Goal: Task Accomplishment & Management: Manage account settings

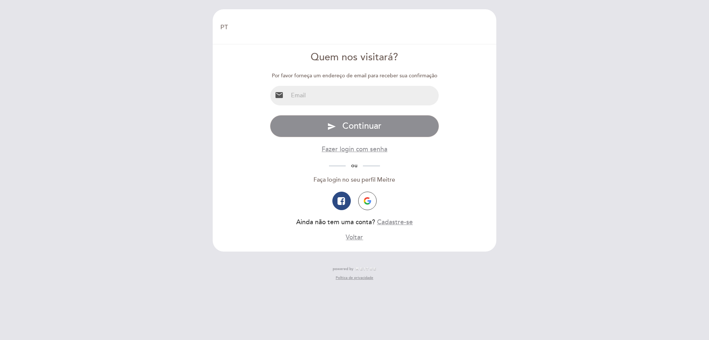
select select "pt"
click at [317, 97] on input "email" at bounding box center [363, 96] width 151 height 20
type input "[PERSON_NAME][EMAIL_ADDRESS][DOMAIN_NAME]"
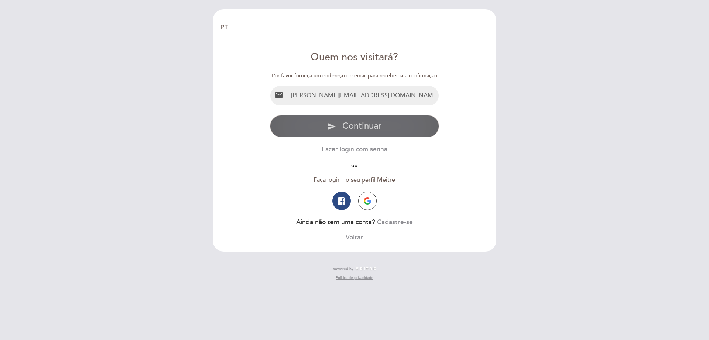
click at [358, 127] on span "Continuar" at bounding box center [362, 125] width 39 height 11
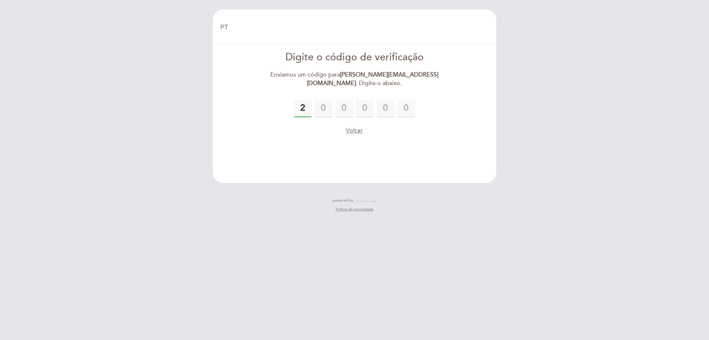
type input "2"
type input "3"
type input "1"
type input "8"
type input "0"
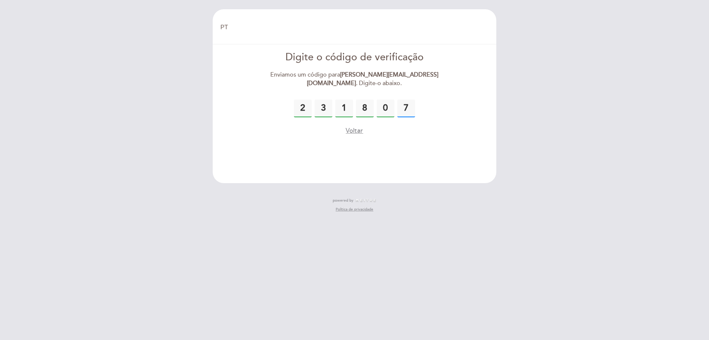
type input "7"
